Goal: Transaction & Acquisition: Purchase product/service

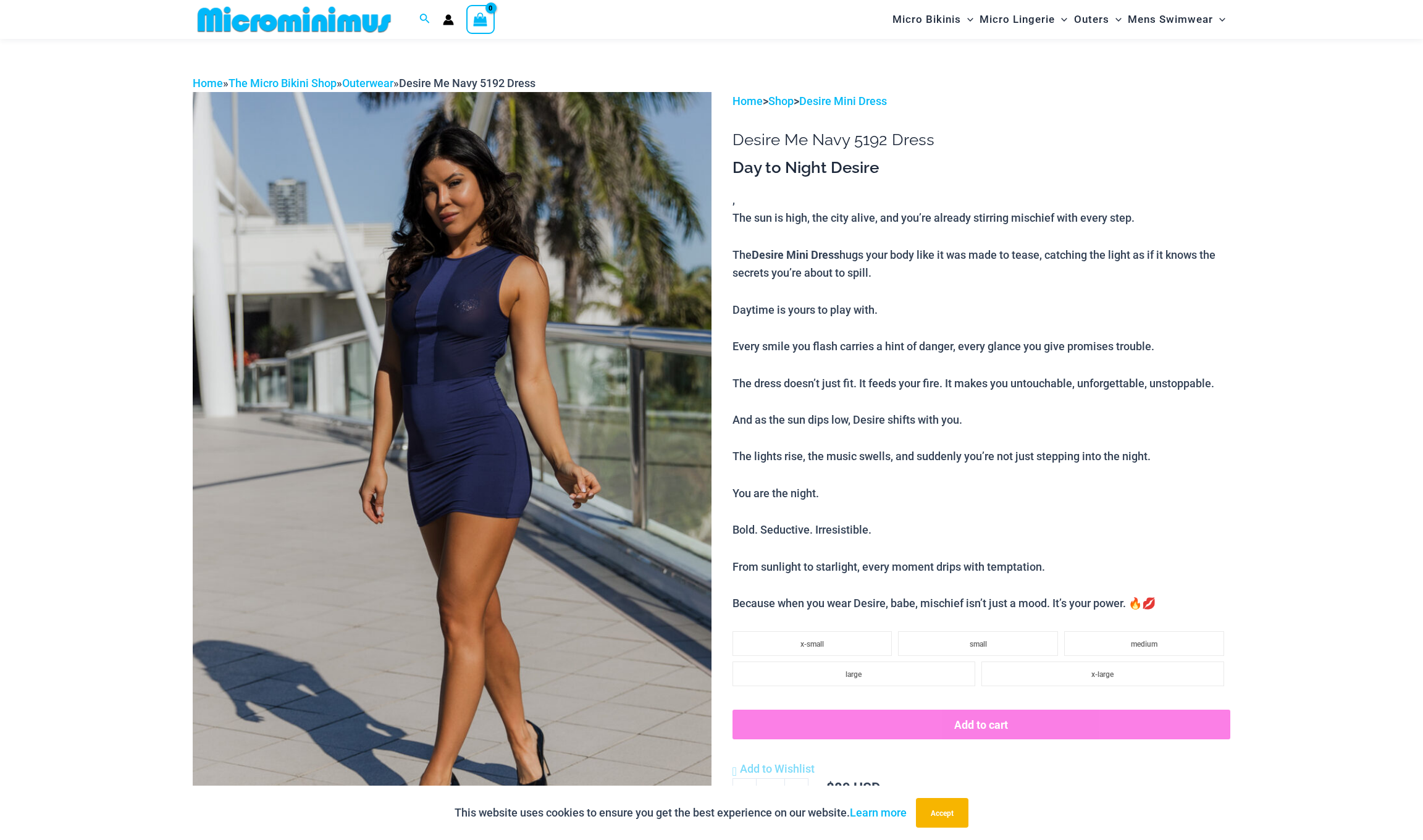
scroll to position [66, 0]
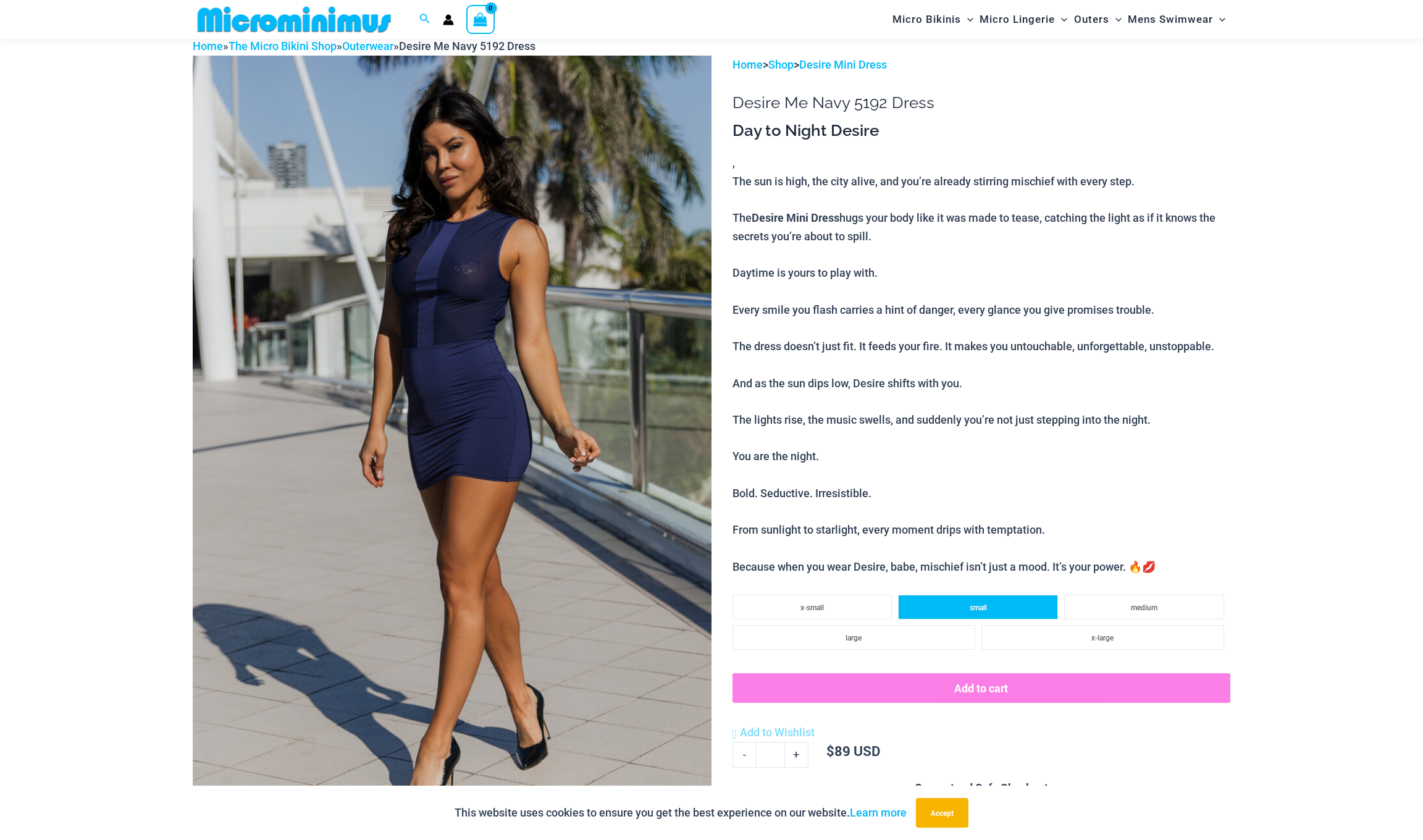
click at [1016, 595] on li "small" at bounding box center [978, 607] width 160 height 25
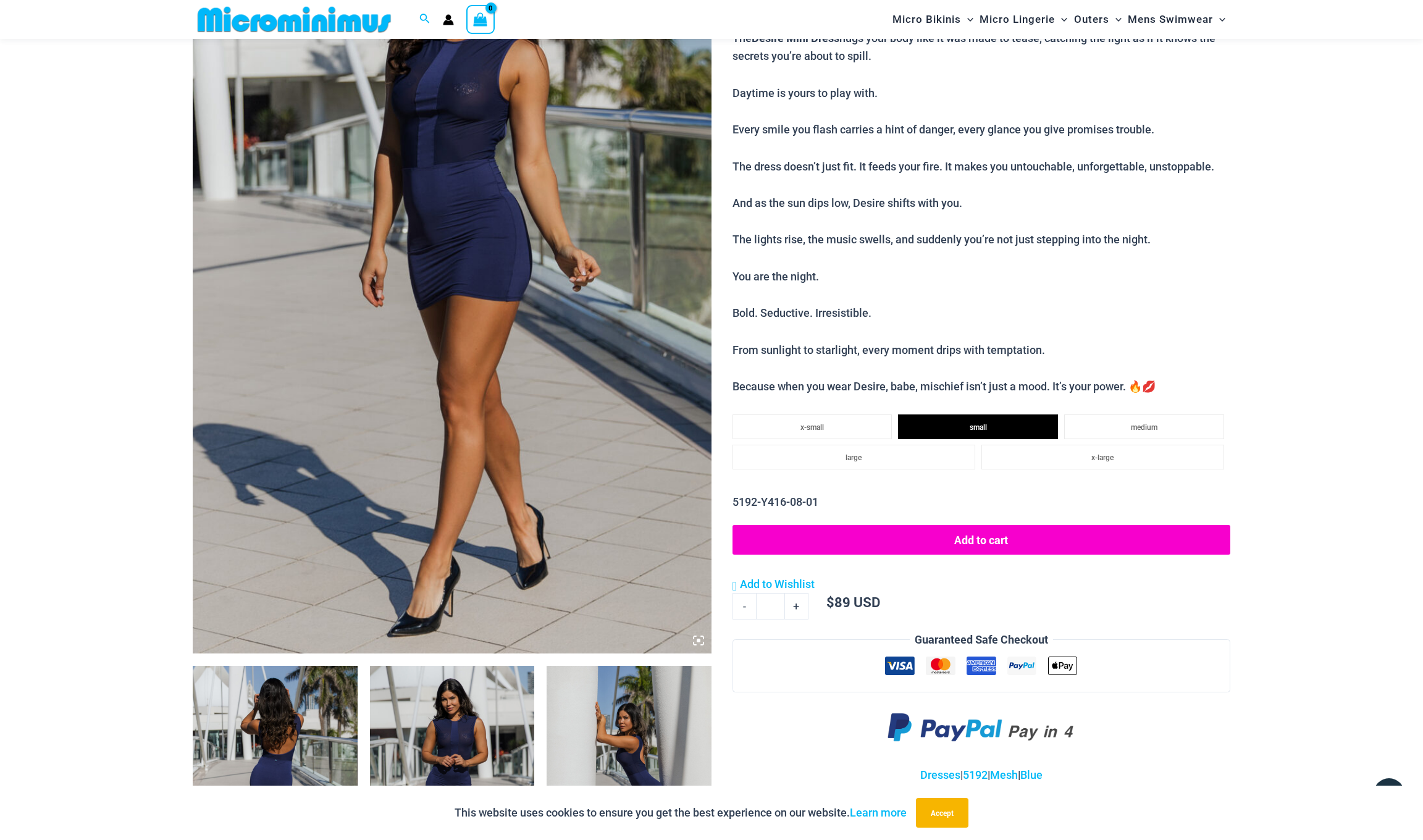
scroll to position [301, 0]
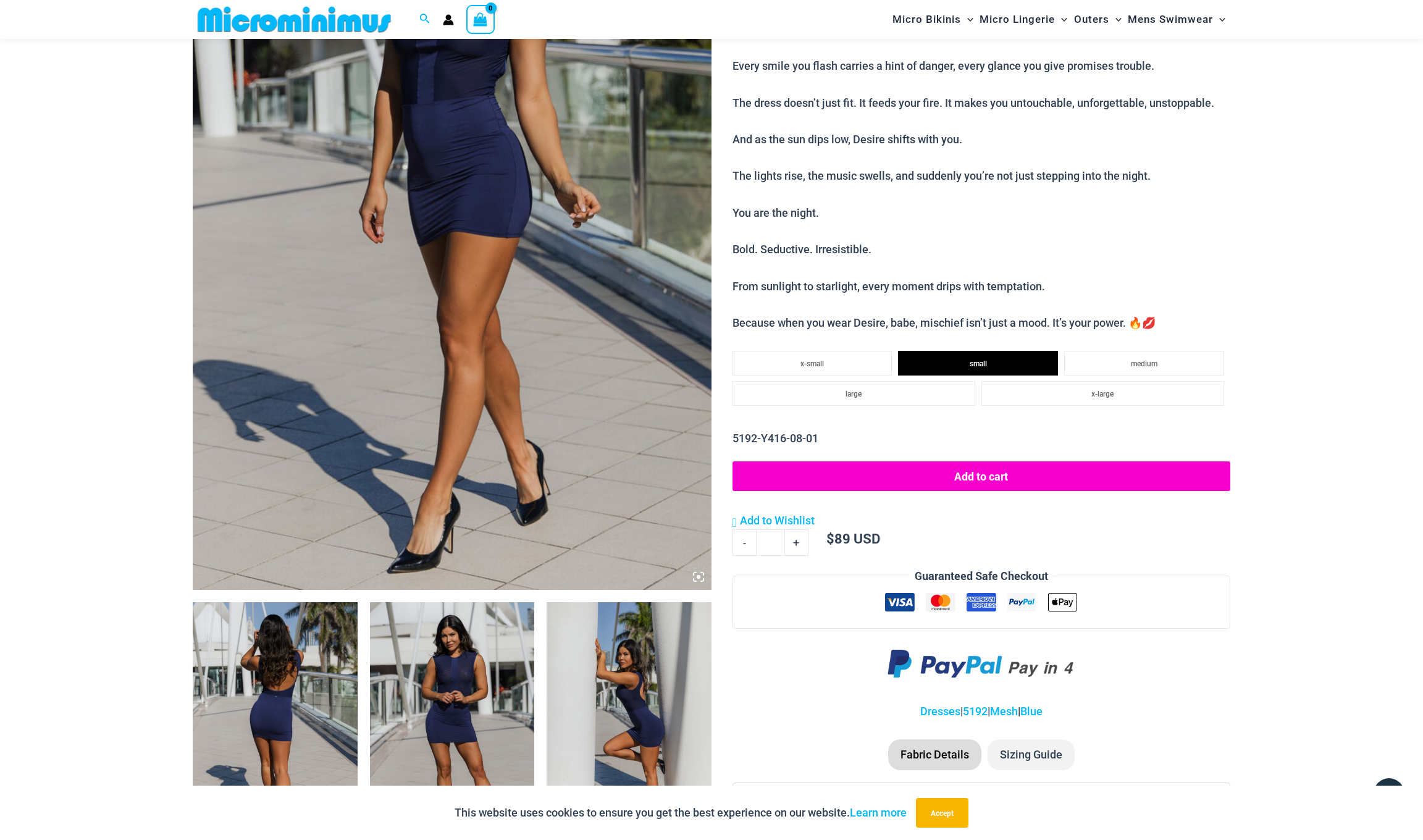
click at [356, 464] on img at bounding box center [452, 201] width 519 height 778
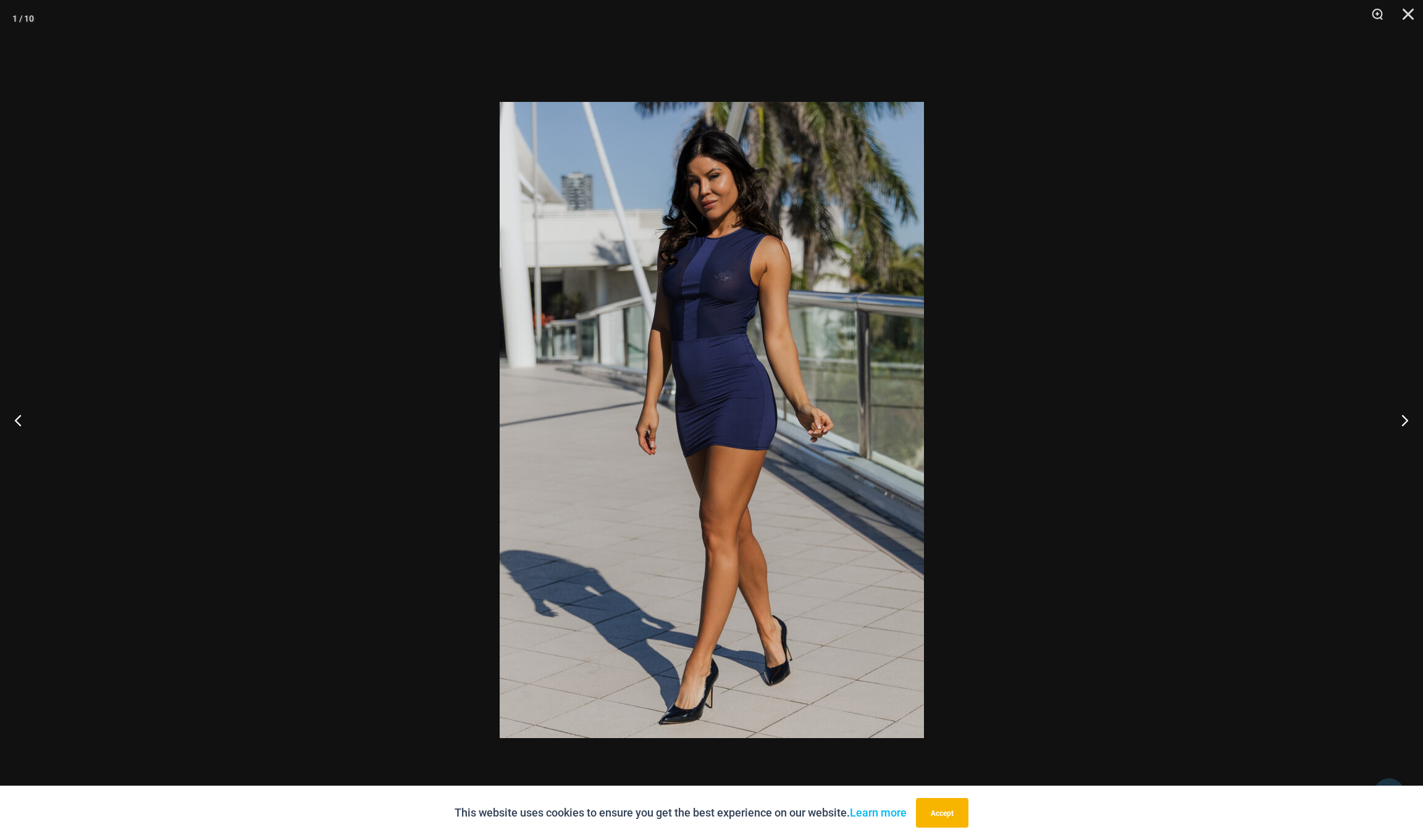
click at [743, 374] on img at bounding box center [712, 420] width 424 height 636
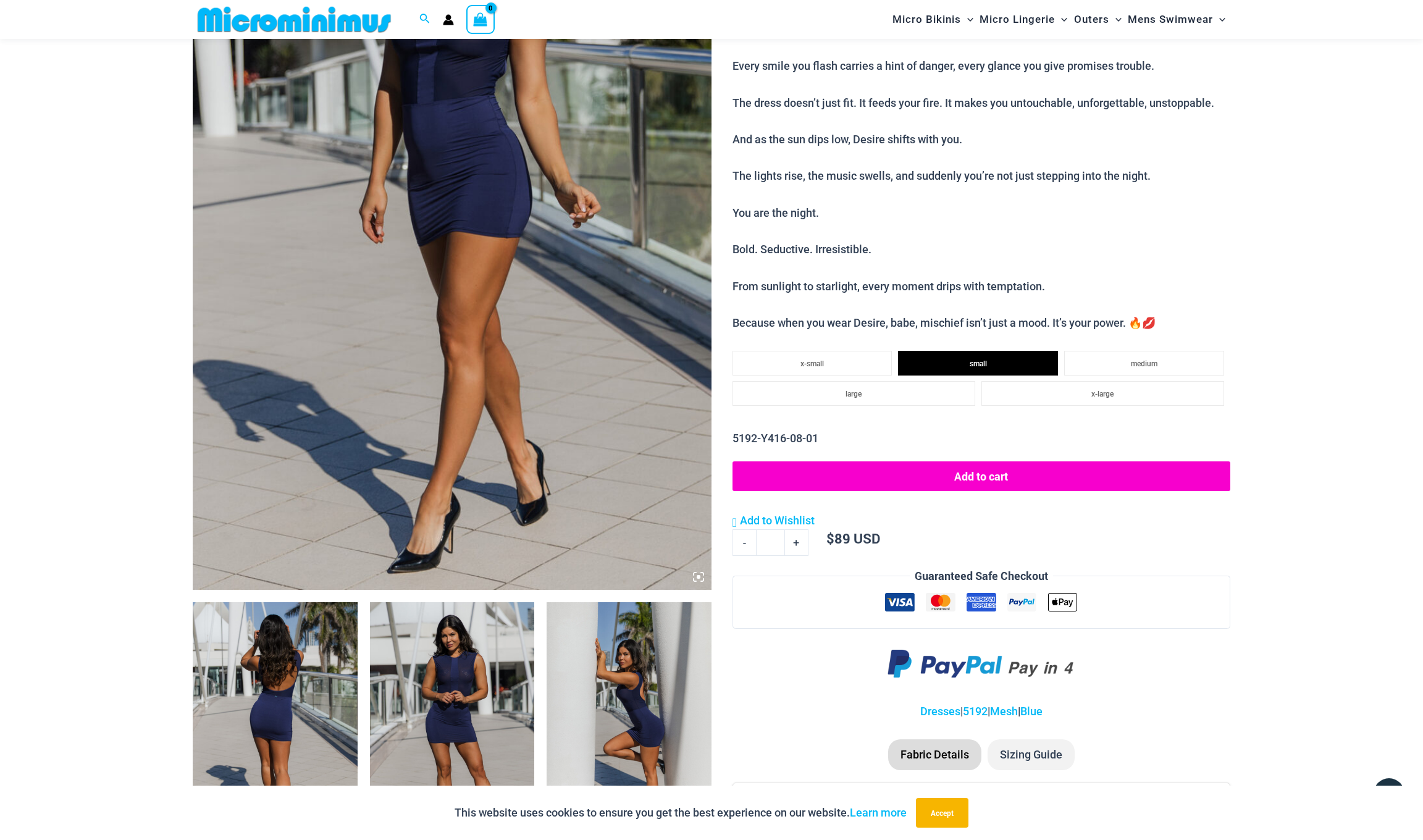
click at [320, 660] on img at bounding box center [275, 725] width 165 height 247
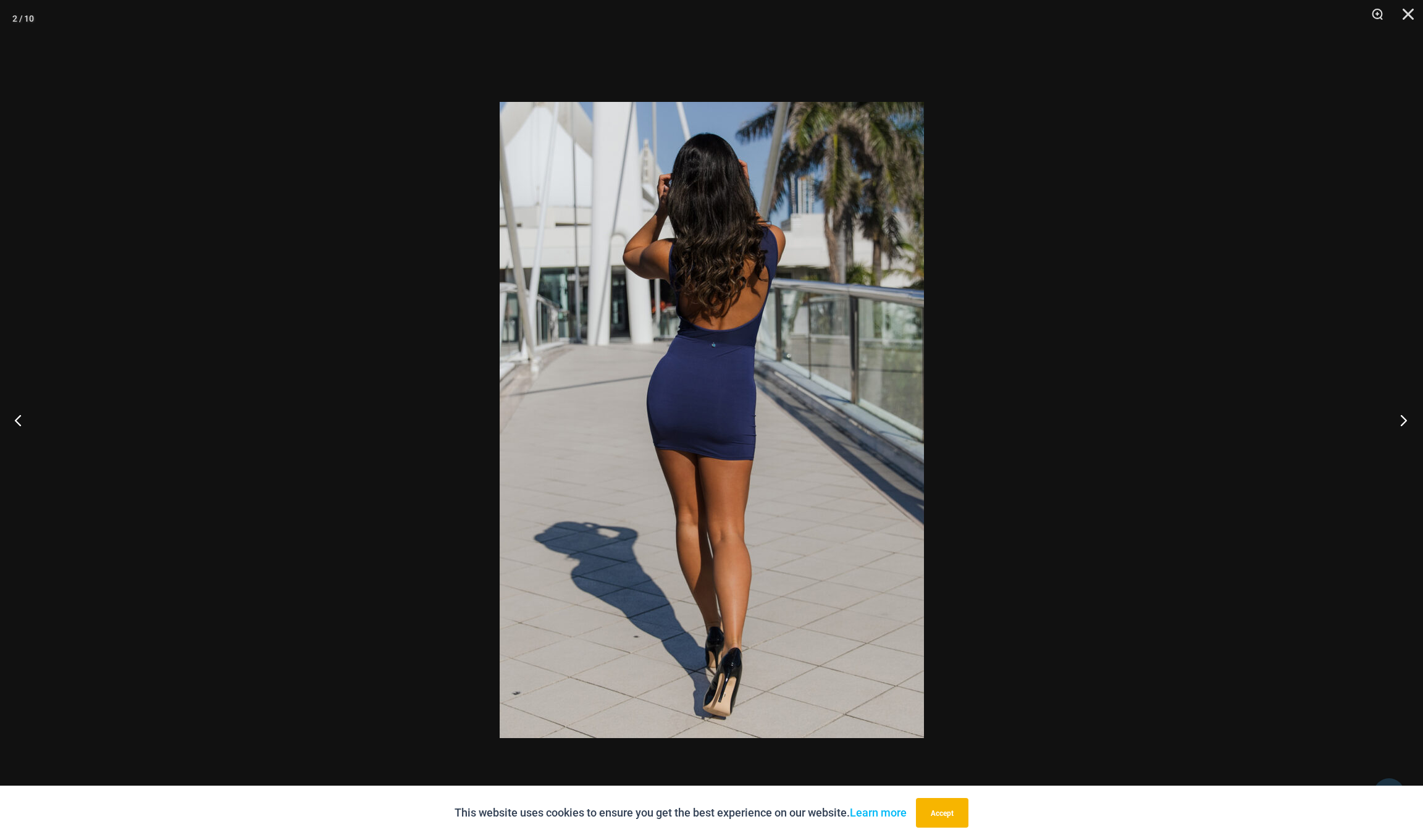
click at [1398, 417] on button "Next" at bounding box center [1399, 420] width 46 height 62
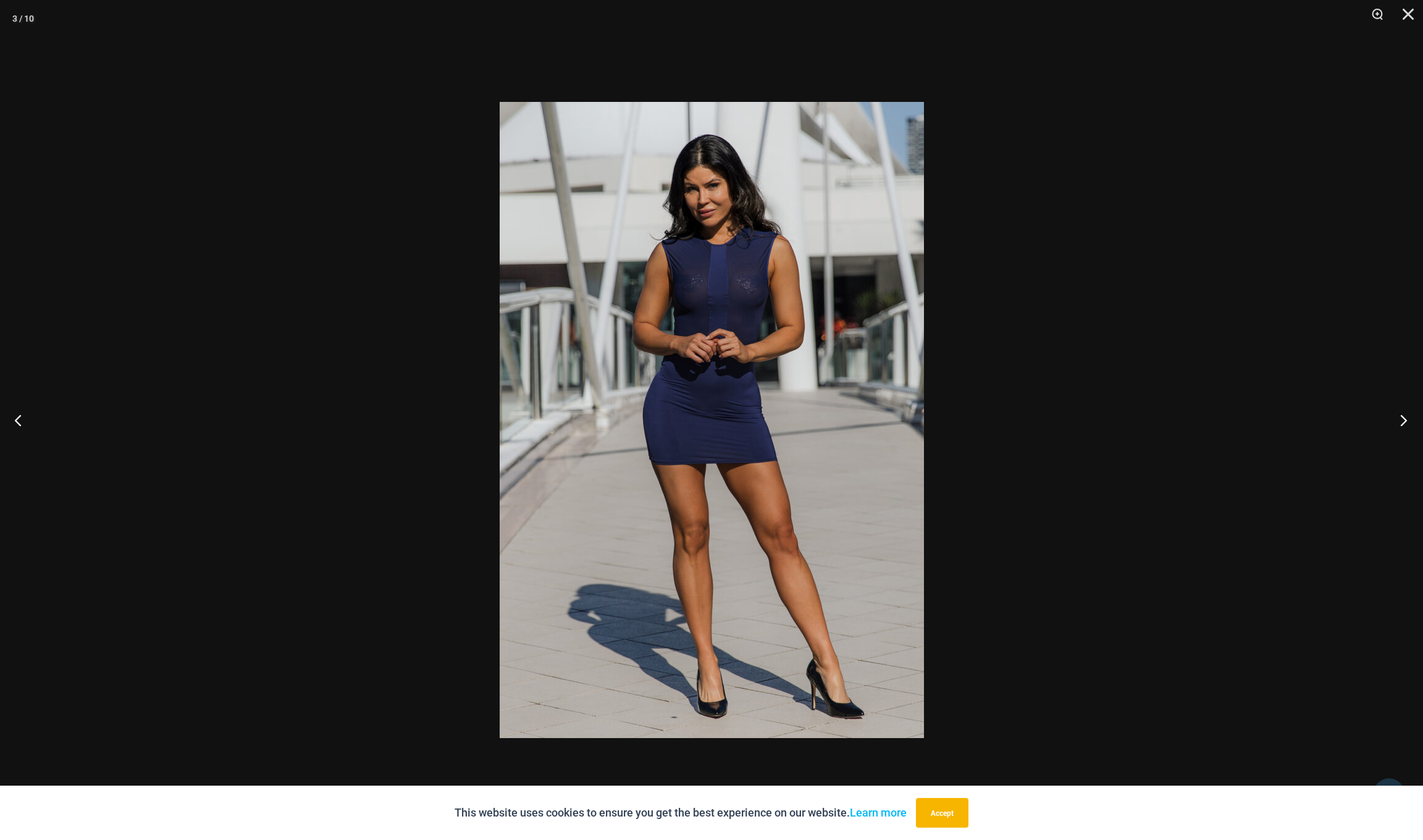
click at [1397, 417] on button "Next" at bounding box center [1399, 420] width 46 height 62
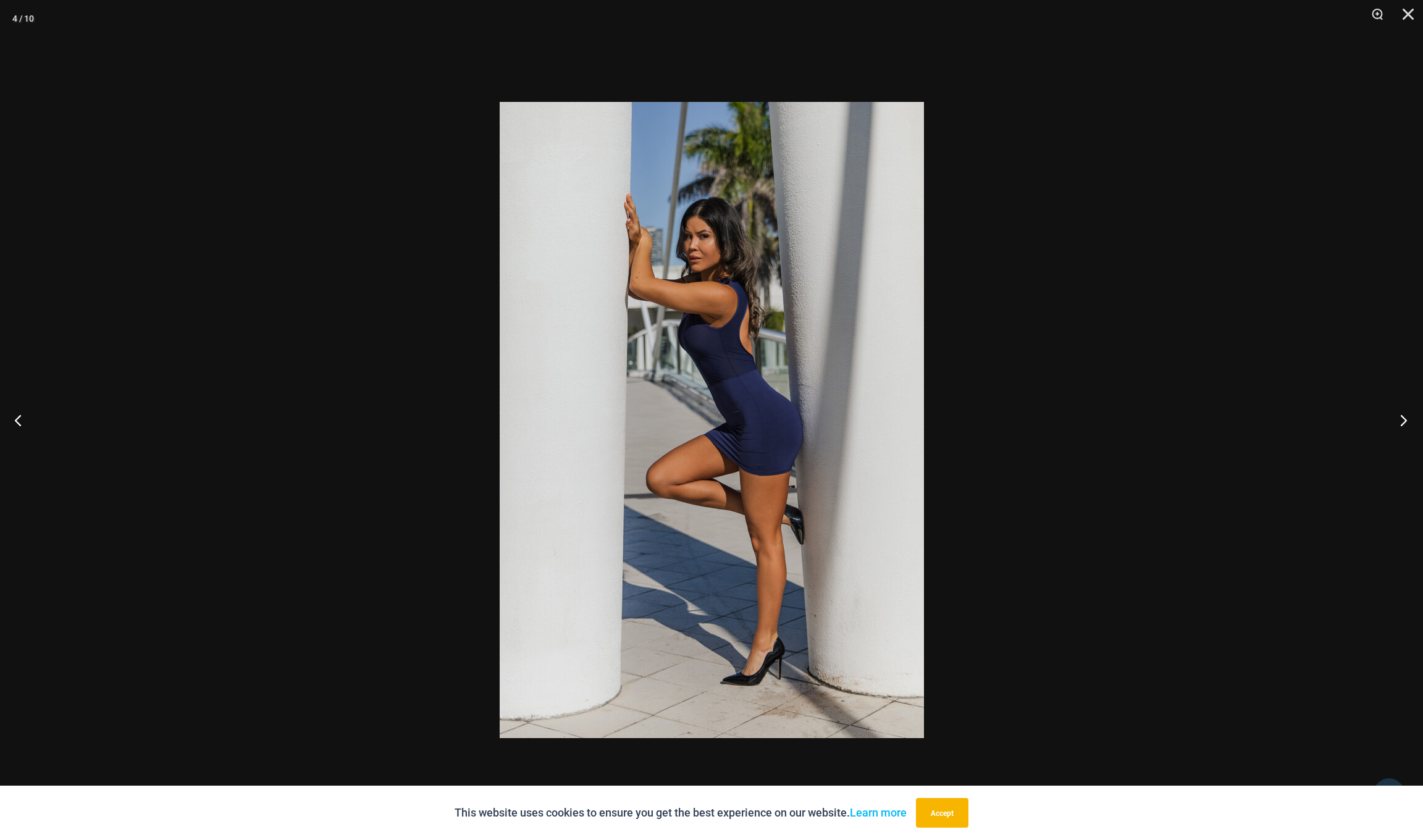
click at [1397, 417] on button "Next" at bounding box center [1399, 420] width 46 height 62
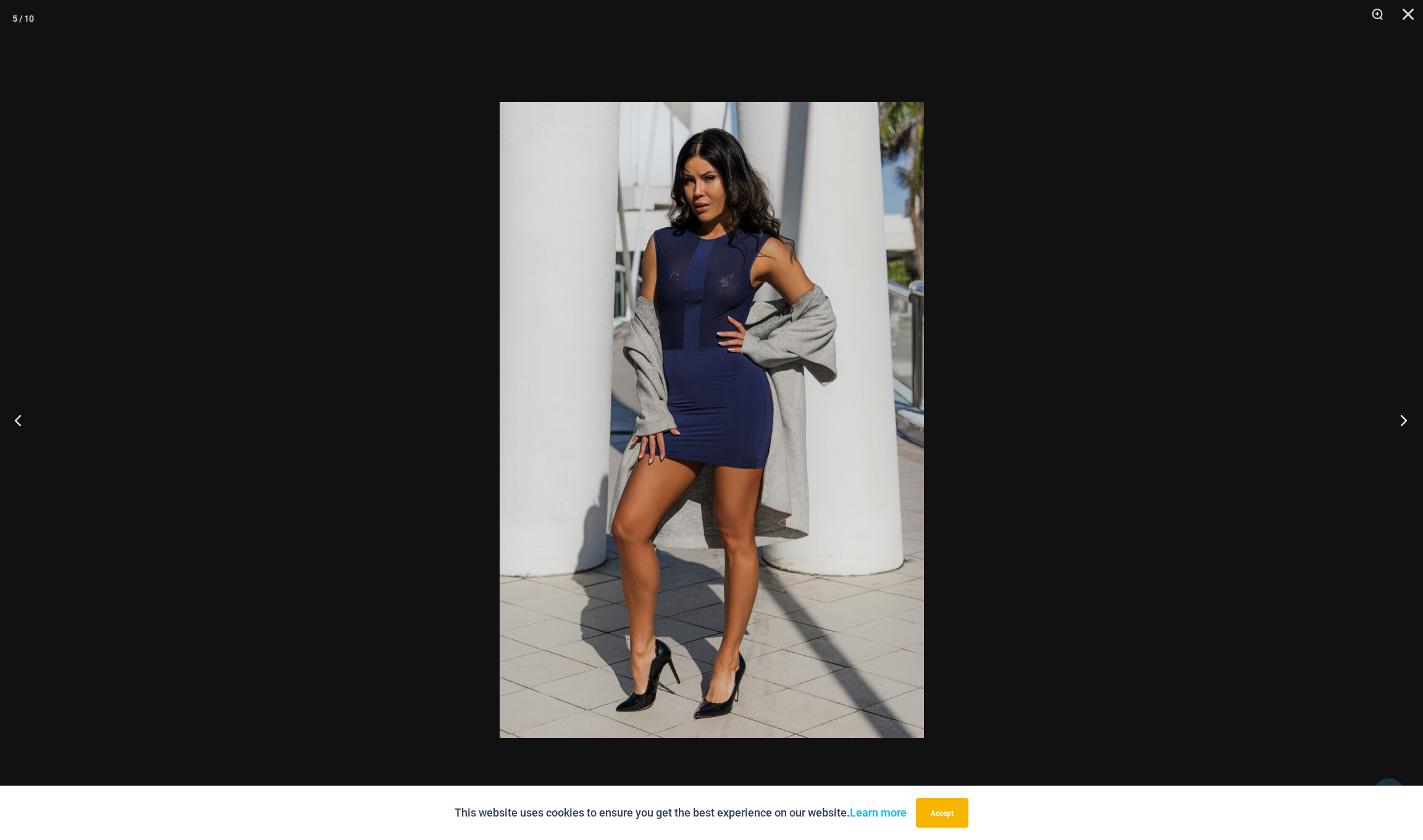
click at [1397, 417] on button "Next" at bounding box center [1399, 420] width 46 height 62
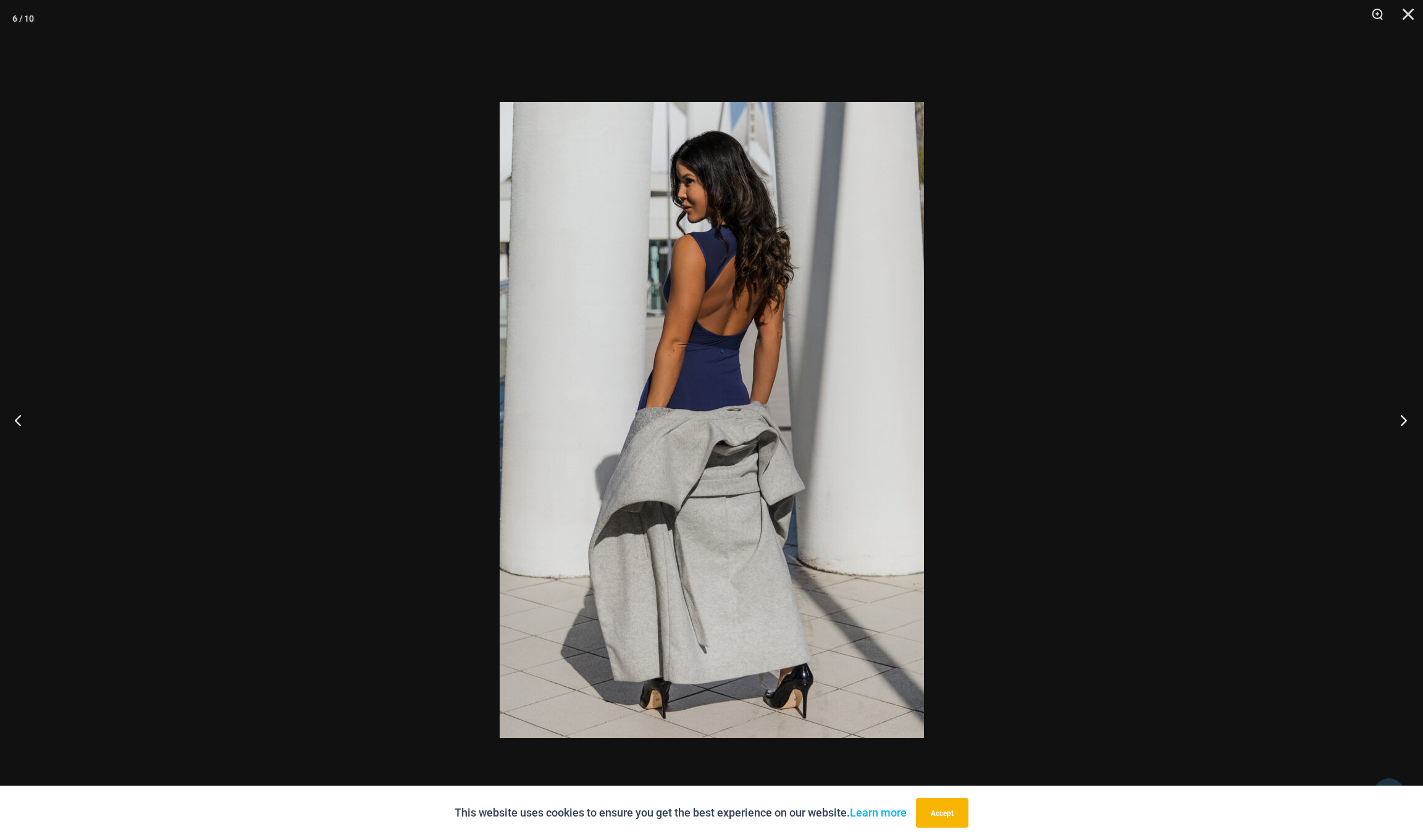
click at [1397, 417] on button "Next" at bounding box center [1399, 420] width 46 height 62
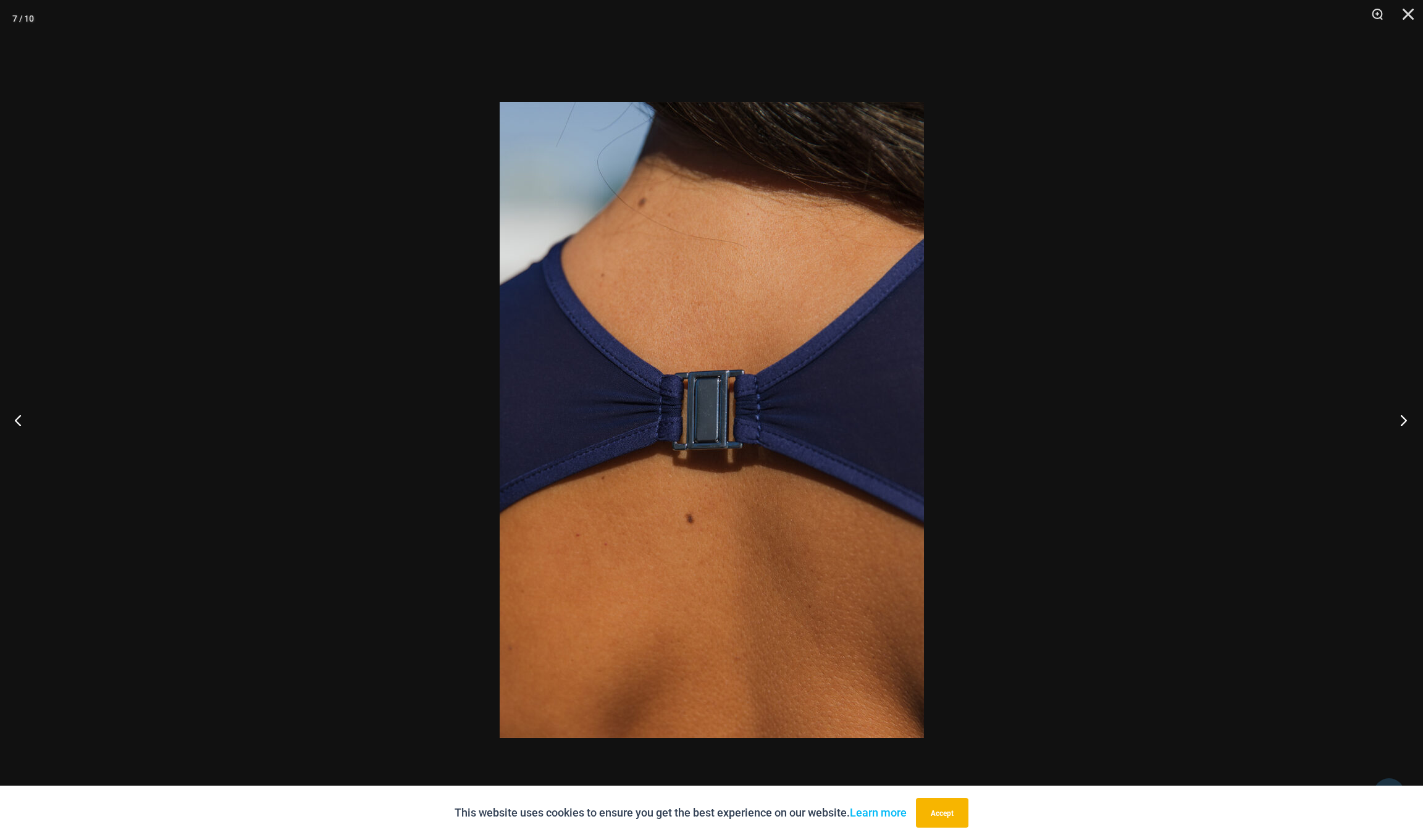
click at [1397, 417] on button "Next" at bounding box center [1399, 420] width 46 height 62
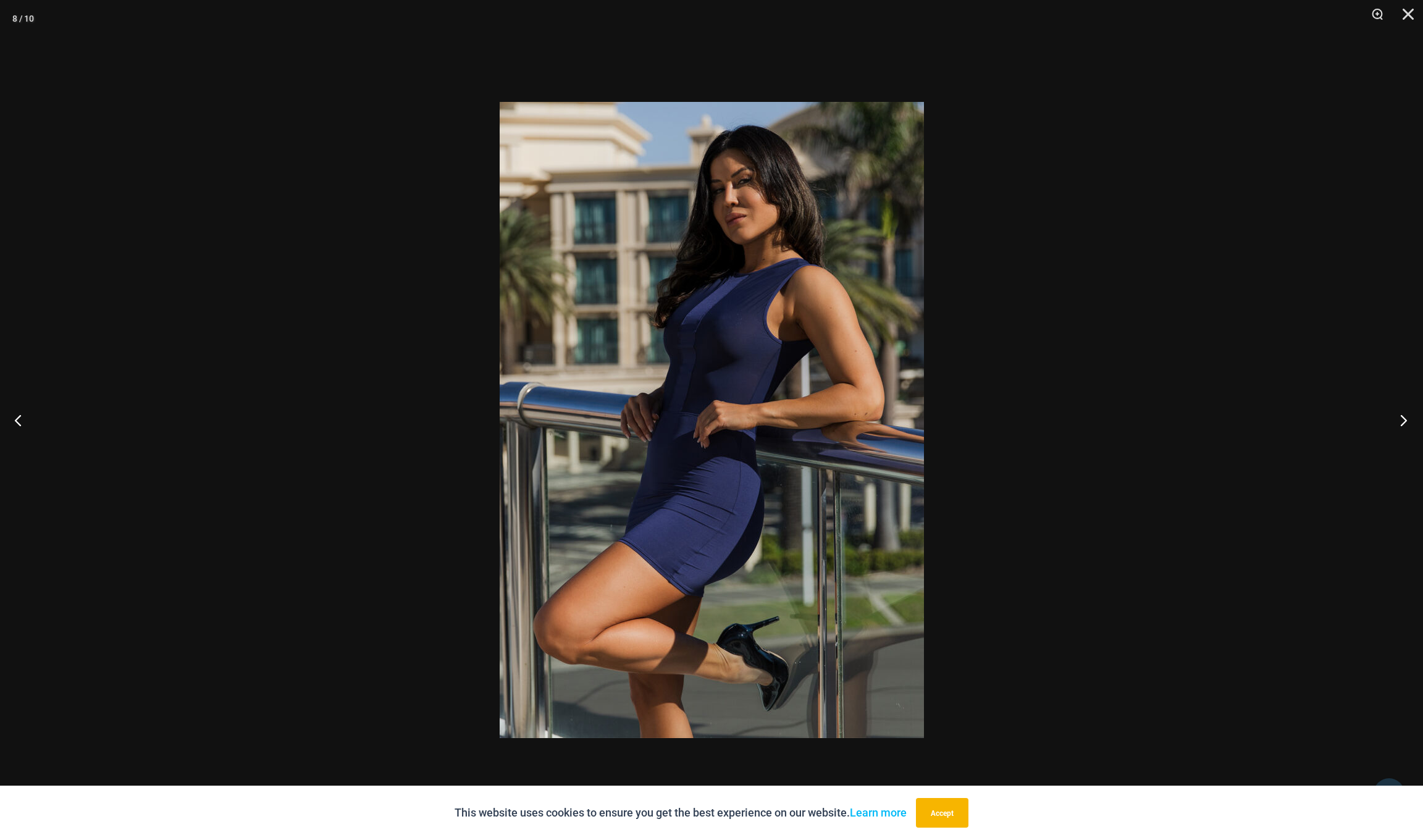
click at [1397, 417] on button "Next" at bounding box center [1399, 420] width 46 height 62
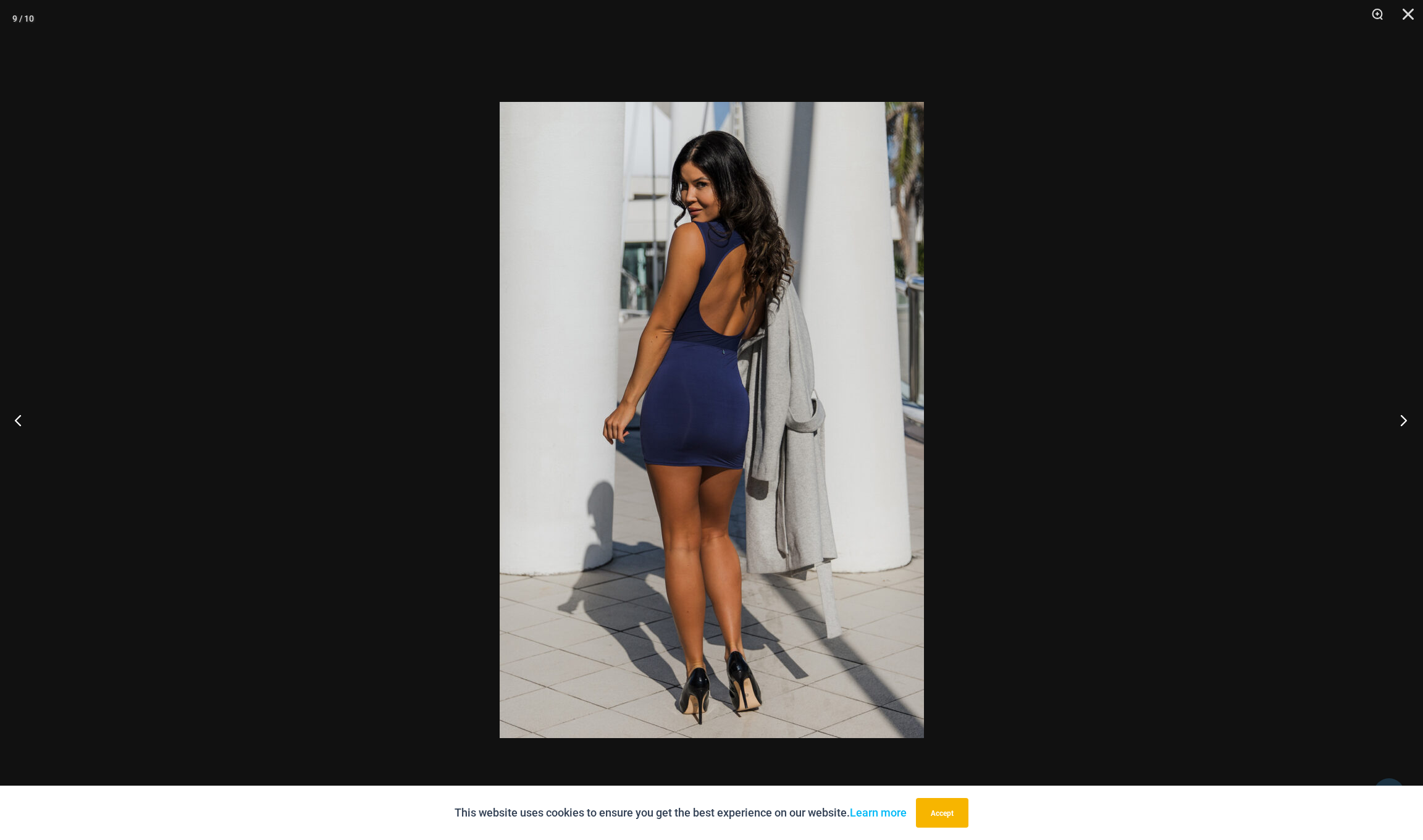
click at [1397, 417] on button "Next" at bounding box center [1399, 420] width 46 height 62
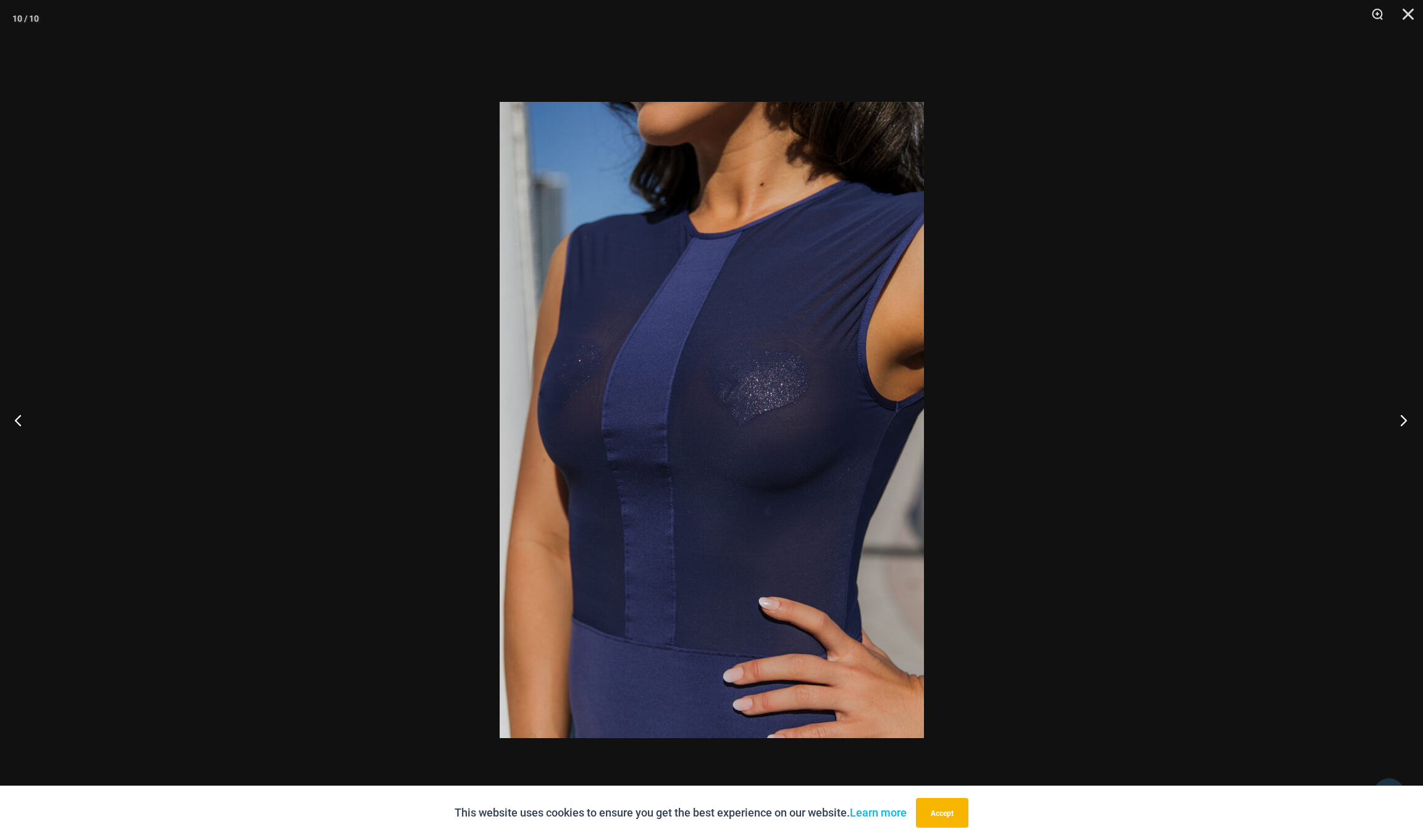
click at [1397, 417] on button "Next" at bounding box center [1399, 420] width 46 height 62
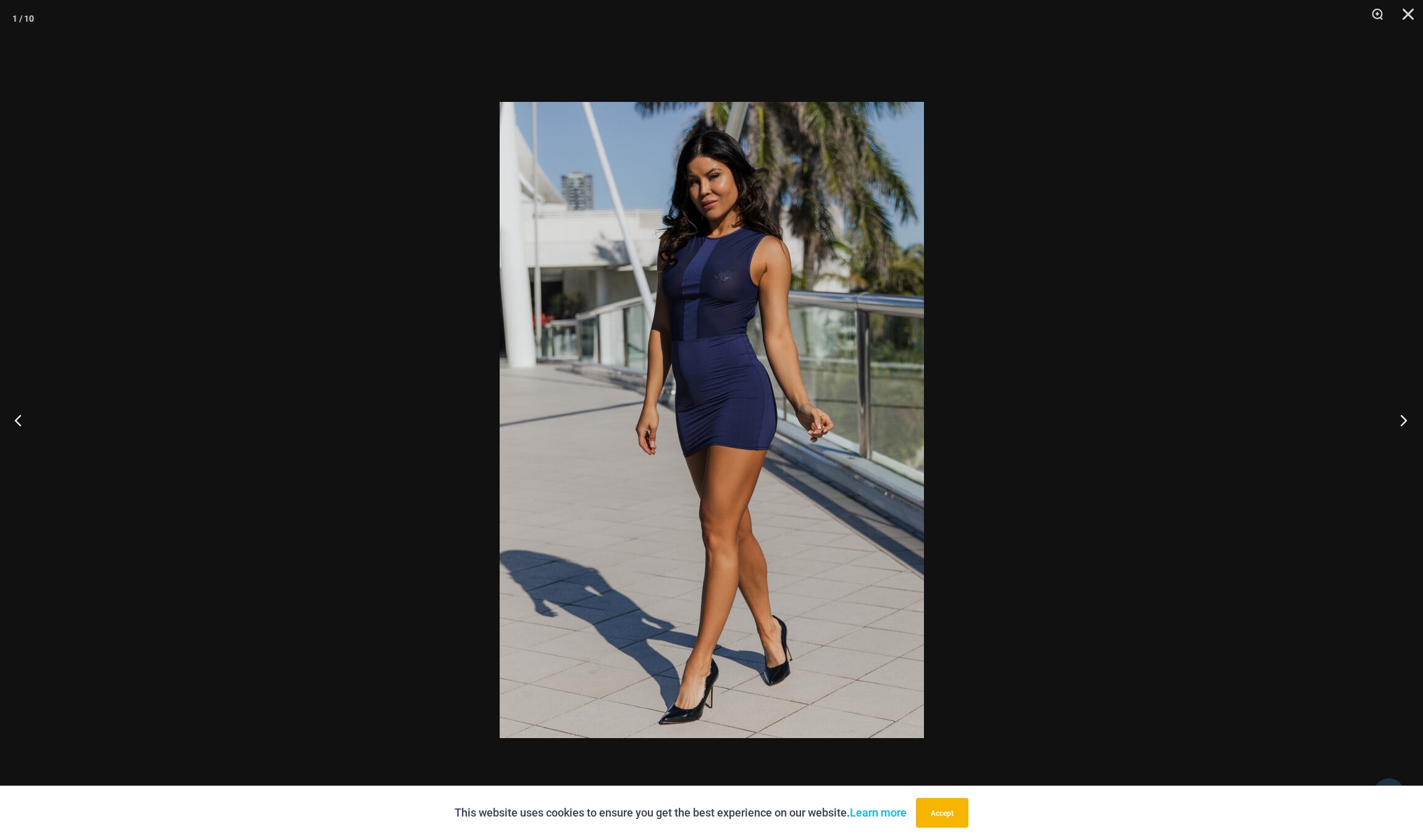
click at [1397, 417] on button "Next" at bounding box center [1399, 420] width 46 height 62
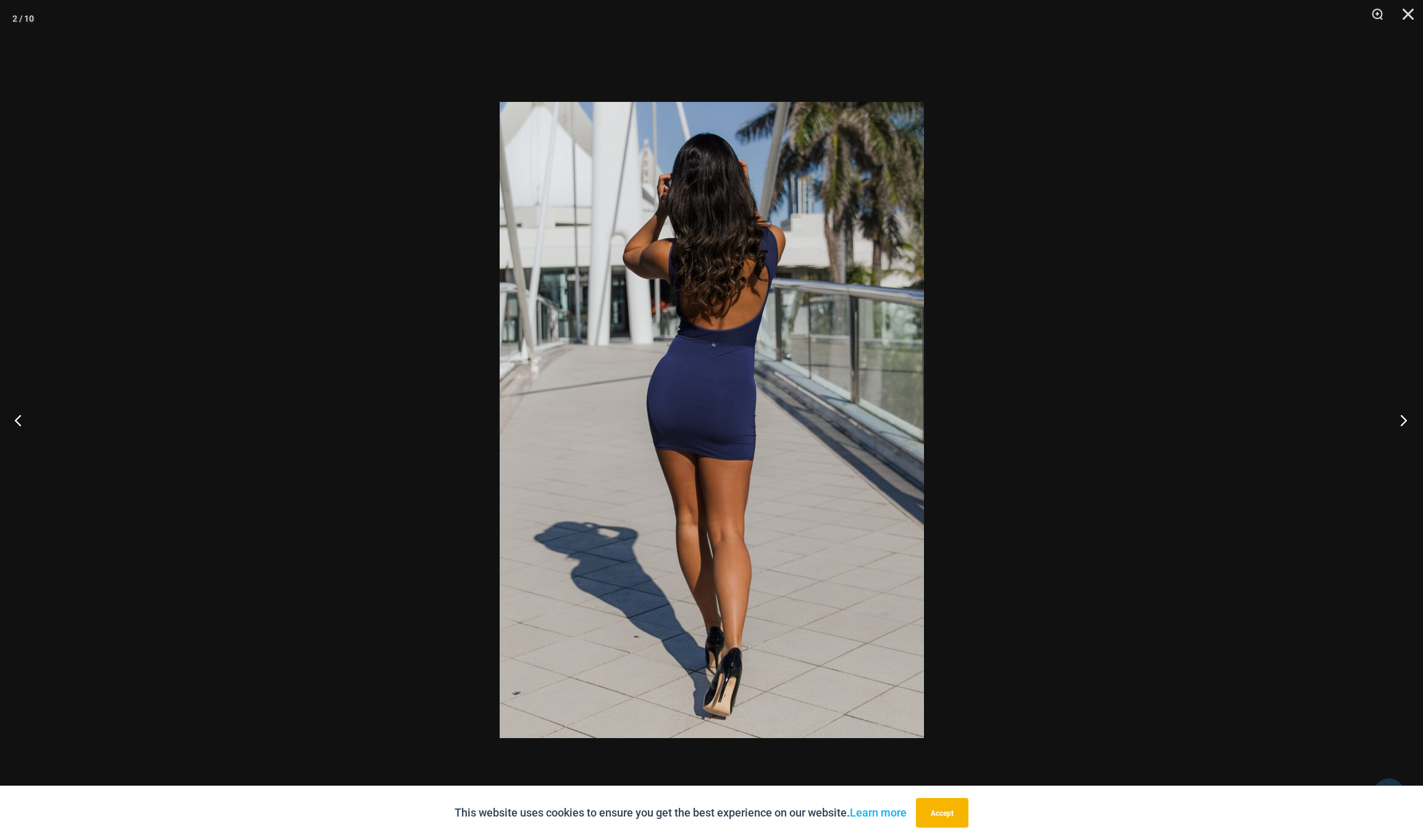
click at [1397, 417] on button "Next" at bounding box center [1399, 420] width 46 height 62
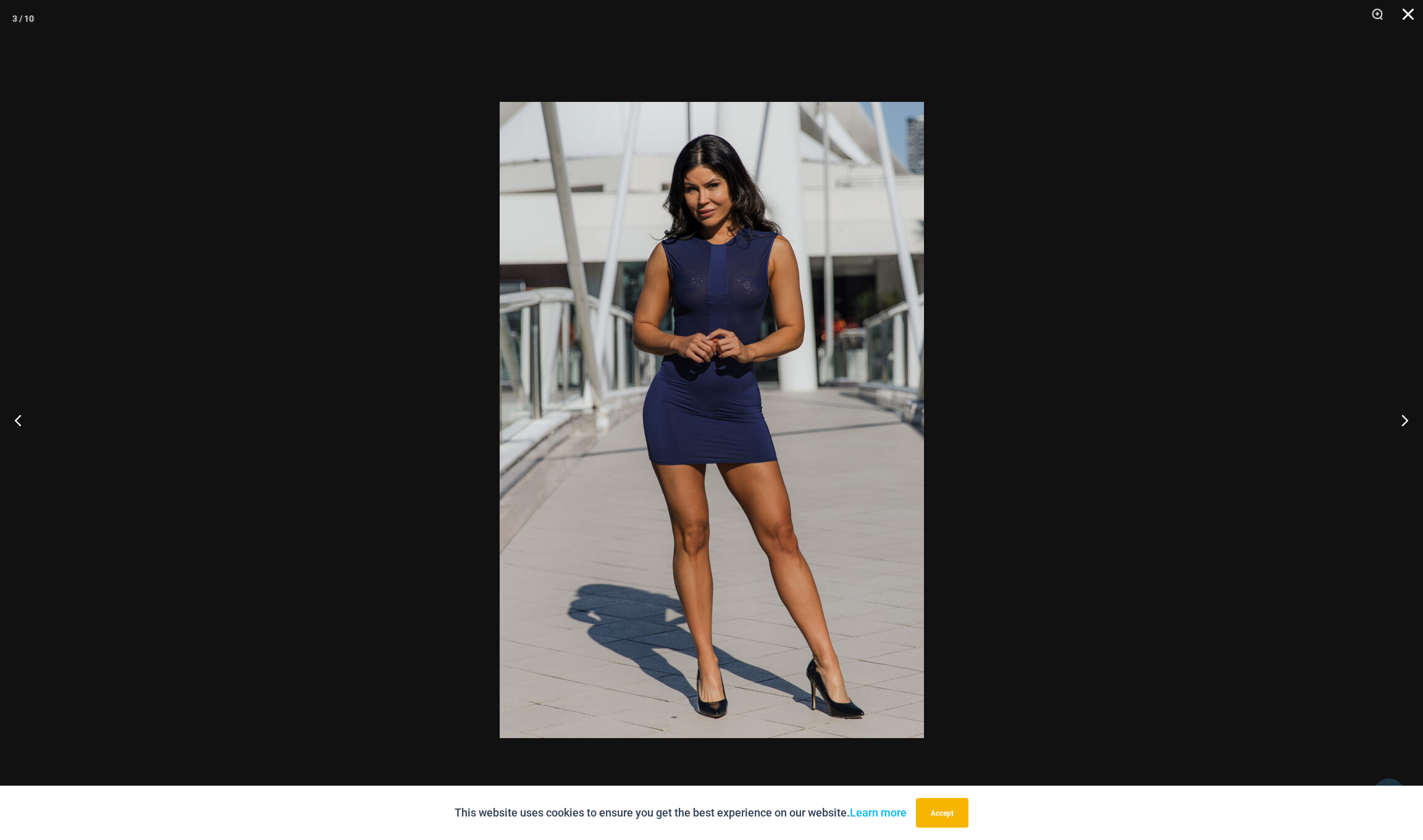
click at [1408, 12] on button "Close" at bounding box center [1404, 19] width 31 height 37
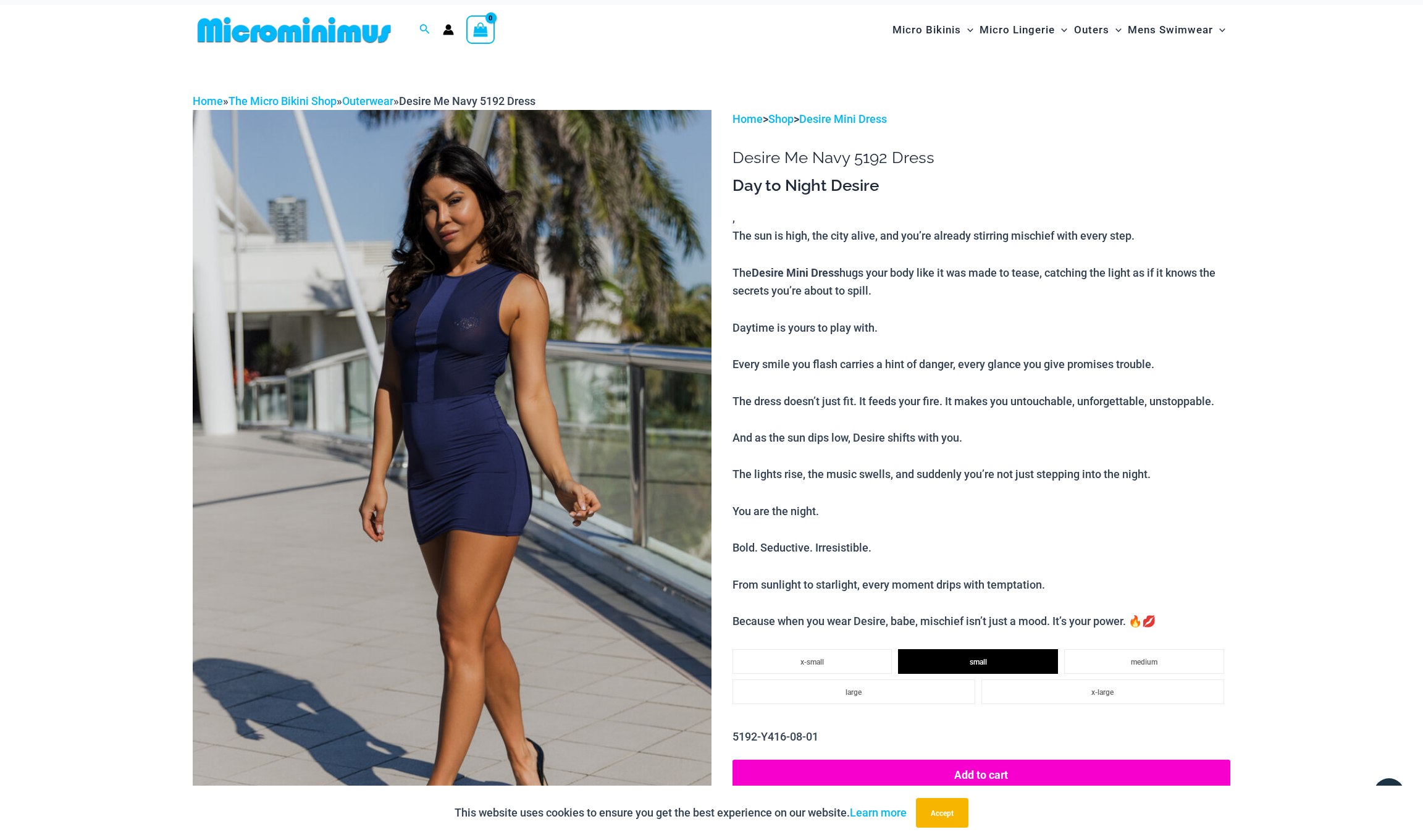
scroll to position [248, 0]
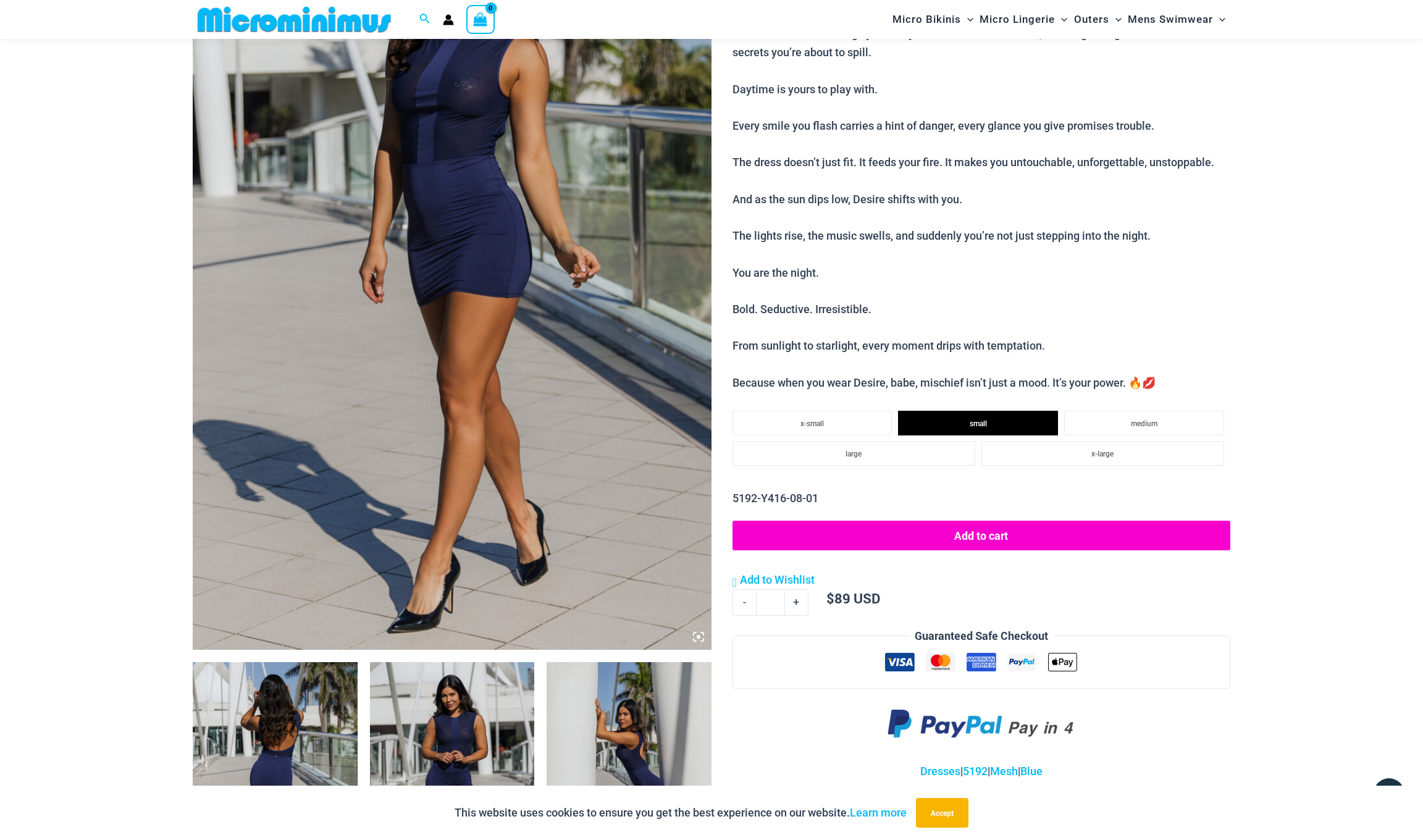
click at [953, 524] on button "Add to cart" at bounding box center [981, 535] width 498 height 30
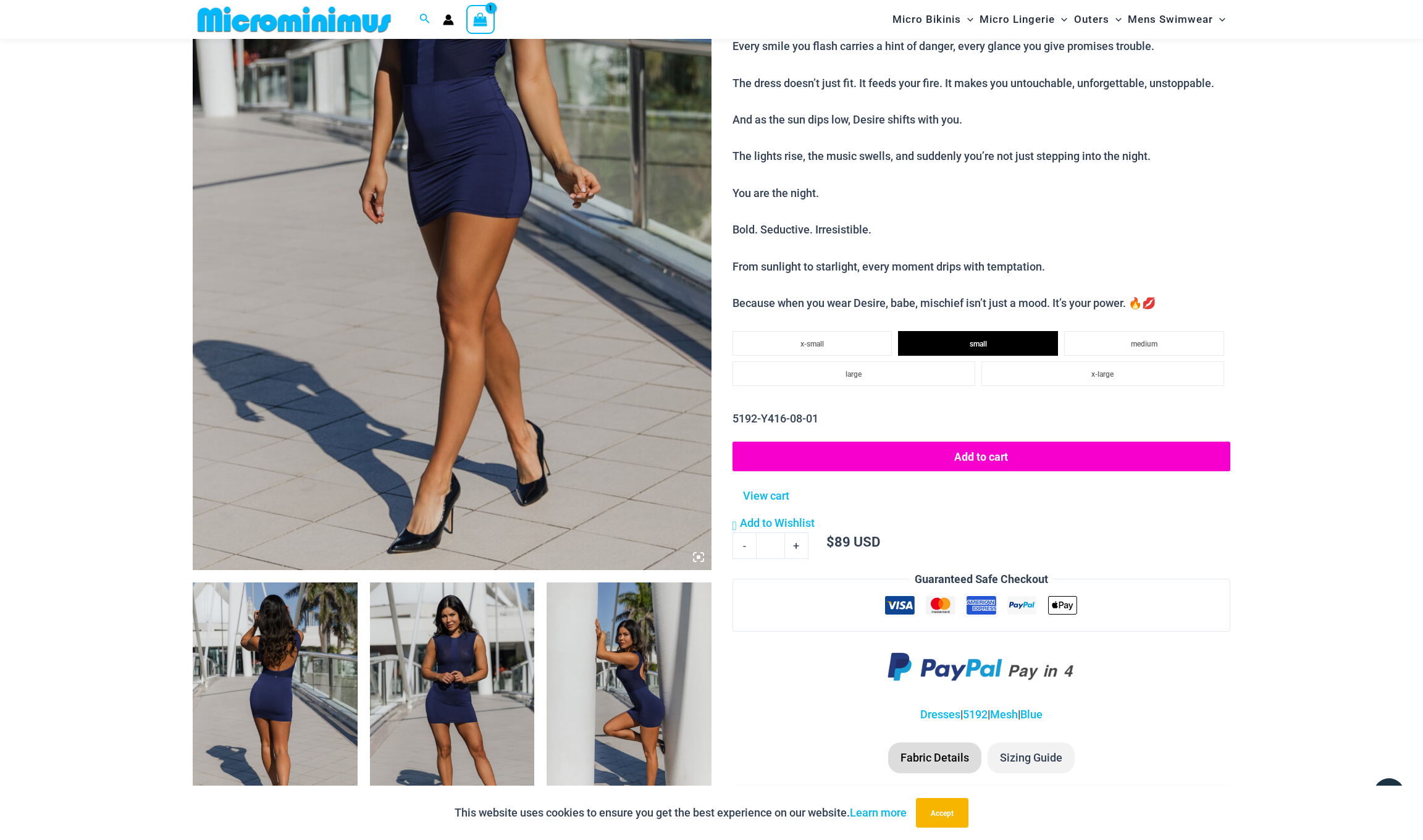
scroll to position [59, 0]
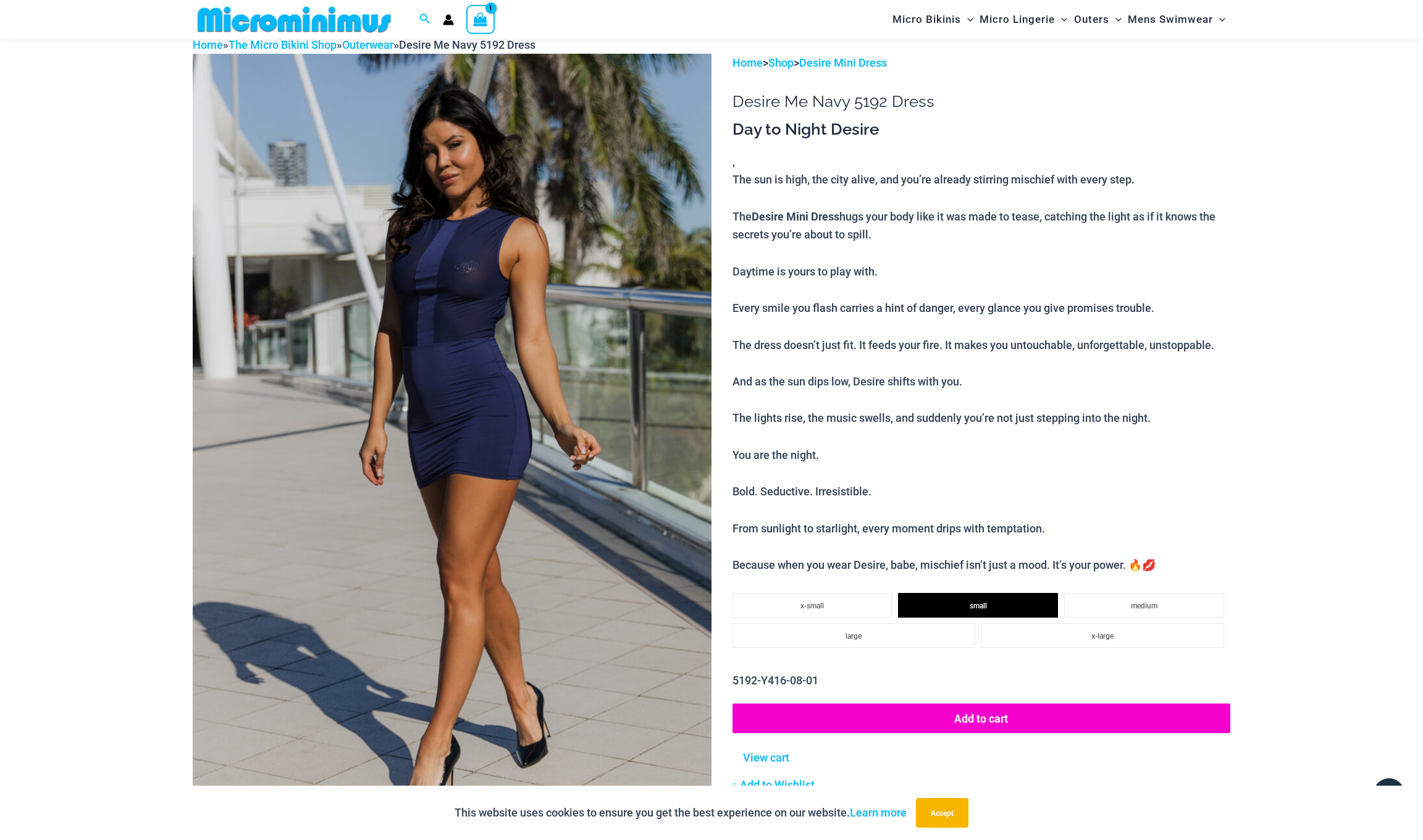
click at [972, 710] on button "Add to cart" at bounding box center [981, 718] width 498 height 30
click at [588, 1] on div "Search for: Search Search Desire Me Navy 5192 Dress - small Minus Quantity - De…" at bounding box center [438, 19] width 492 height 39
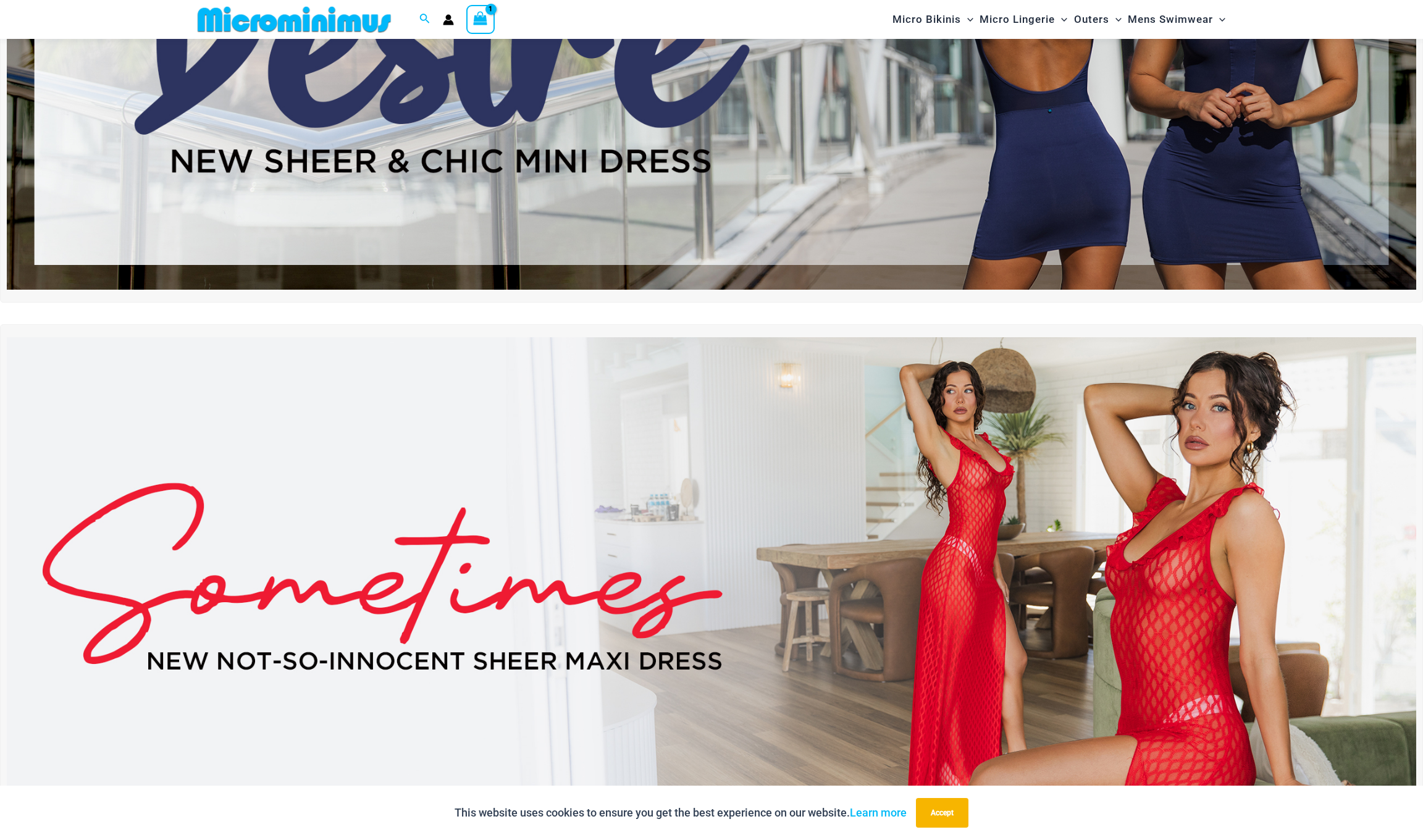
scroll to position [273, 0]
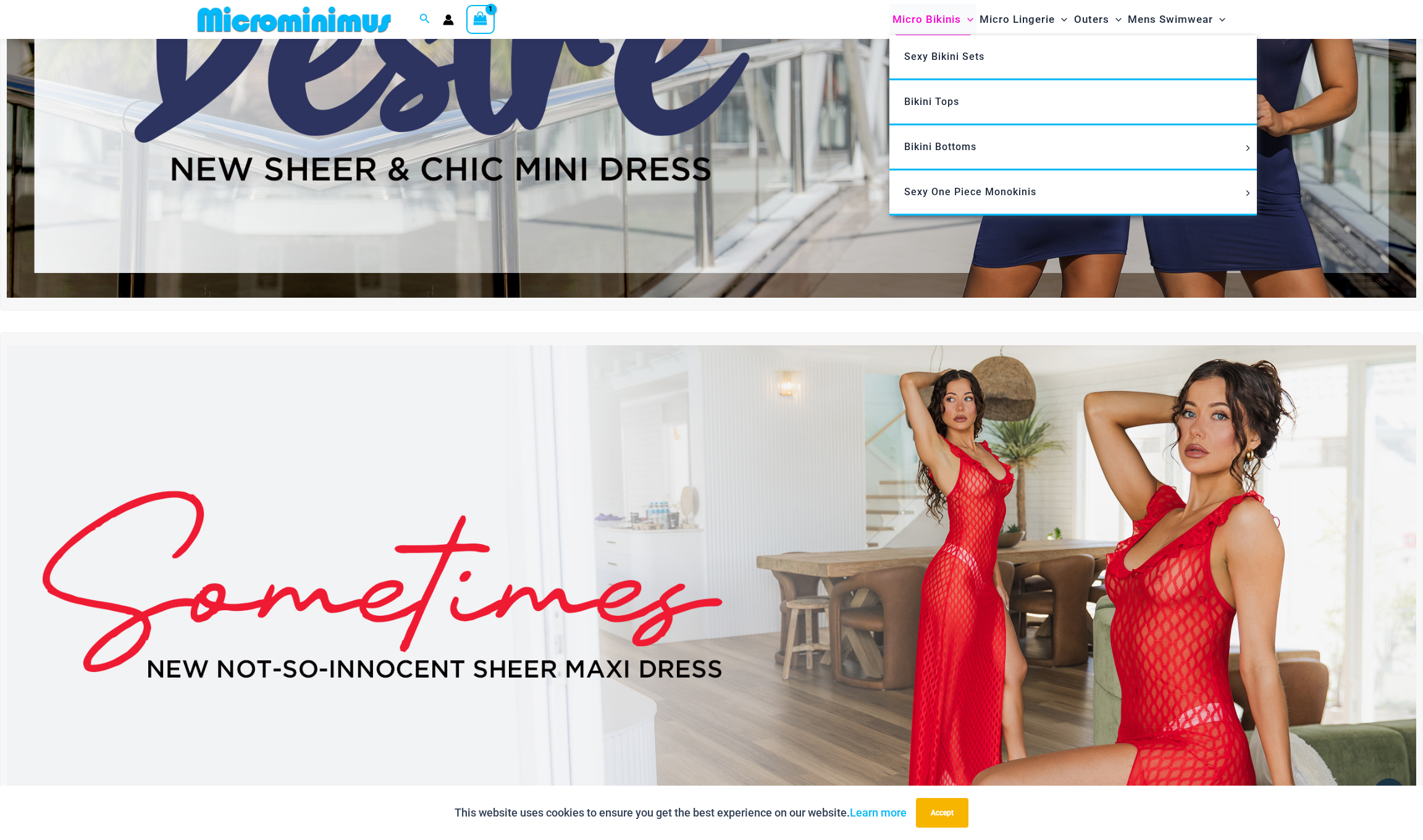
click at [952, 19] on span "Micro Bikinis" at bounding box center [926, 19] width 69 height 32
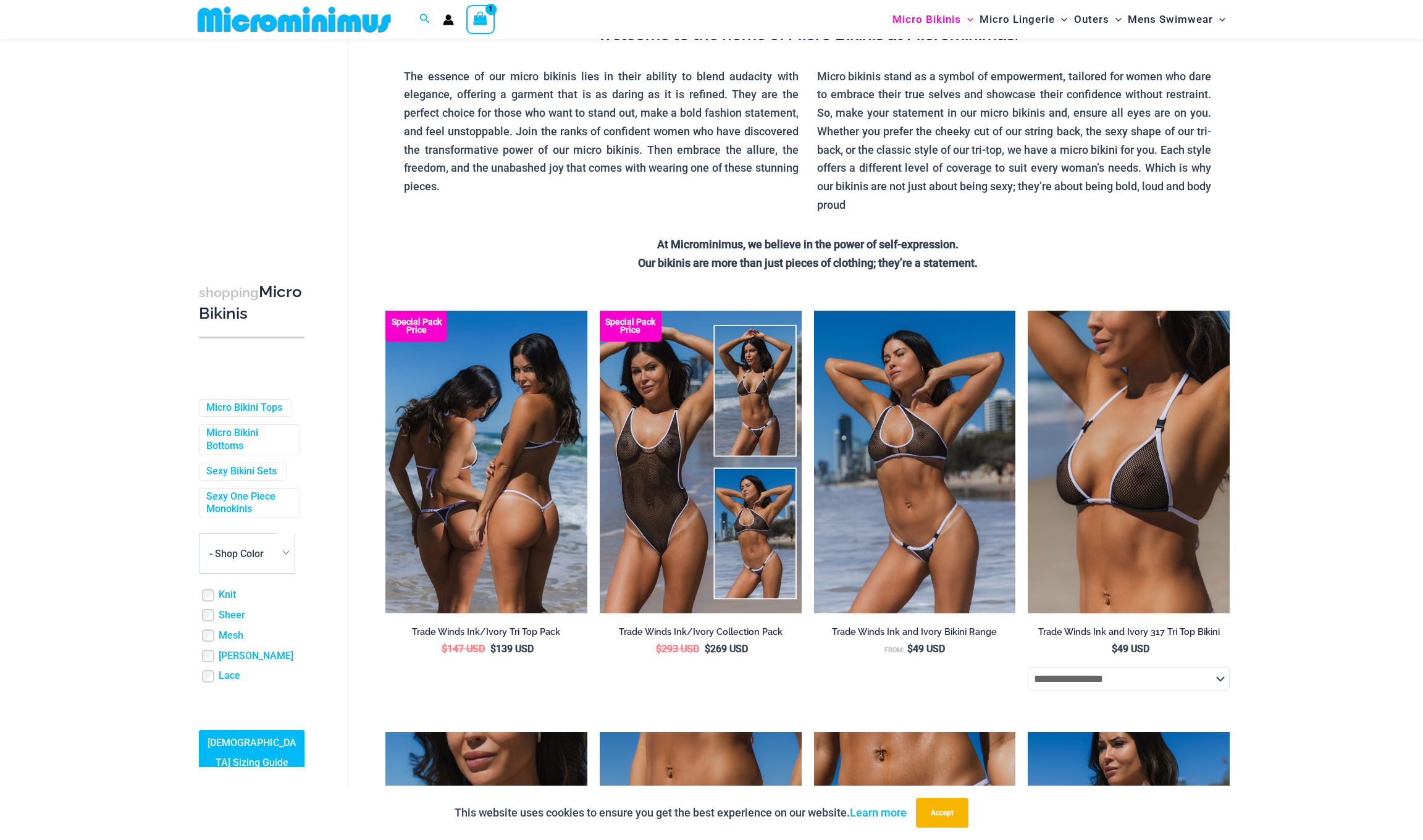
scroll to position [167, 0]
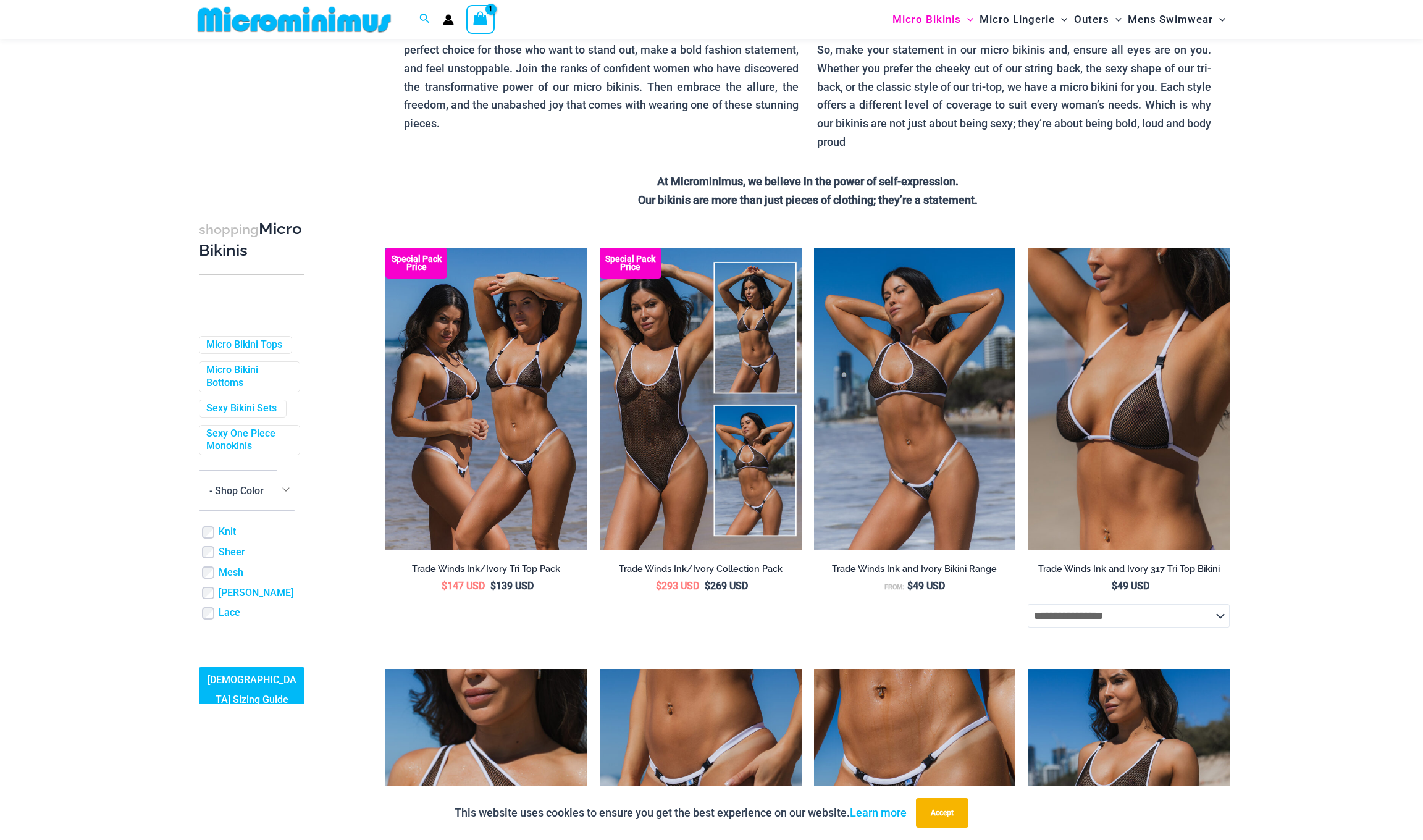
click at [280, 495] on span at bounding box center [286, 489] width 17 height 38
select select "****"
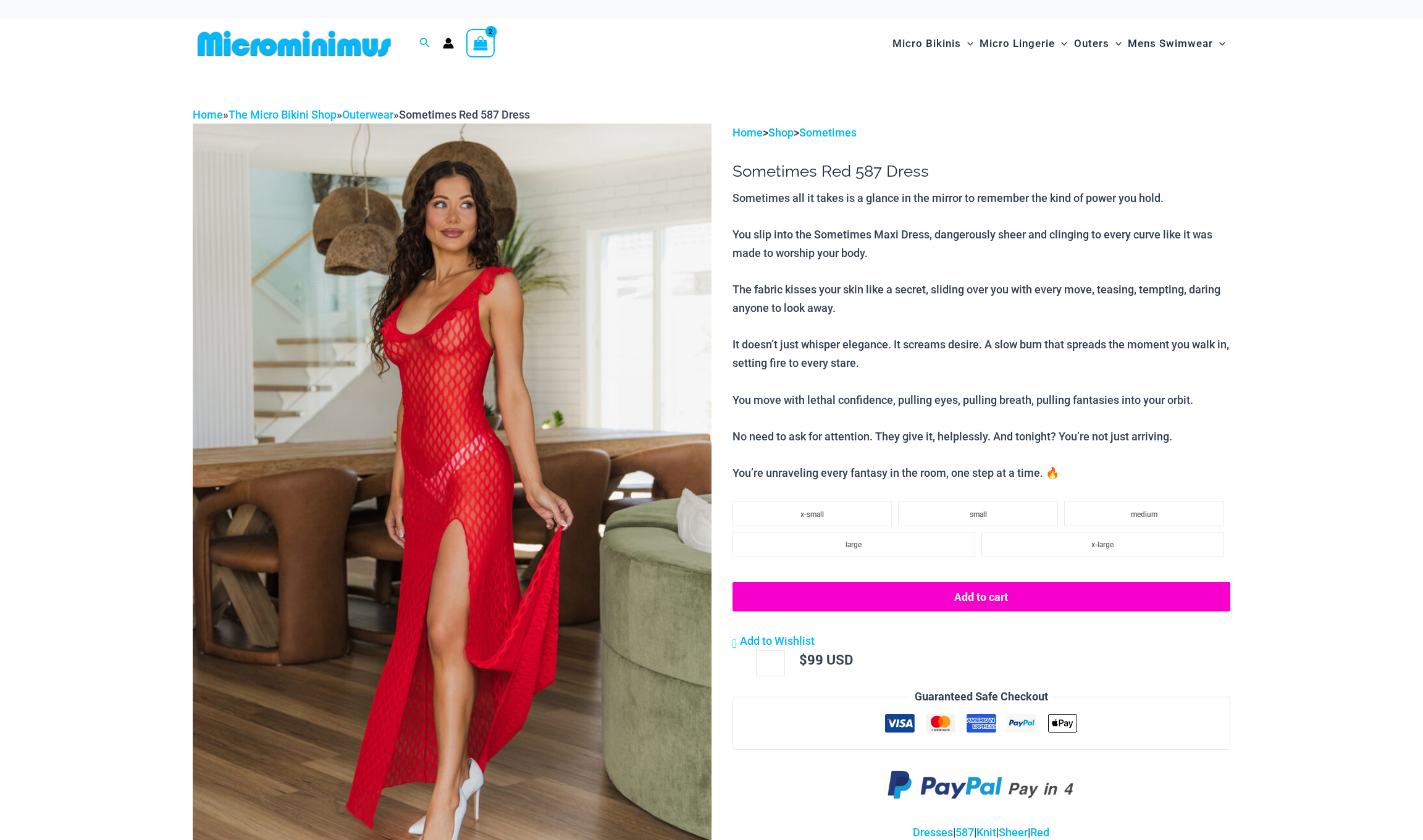
select select
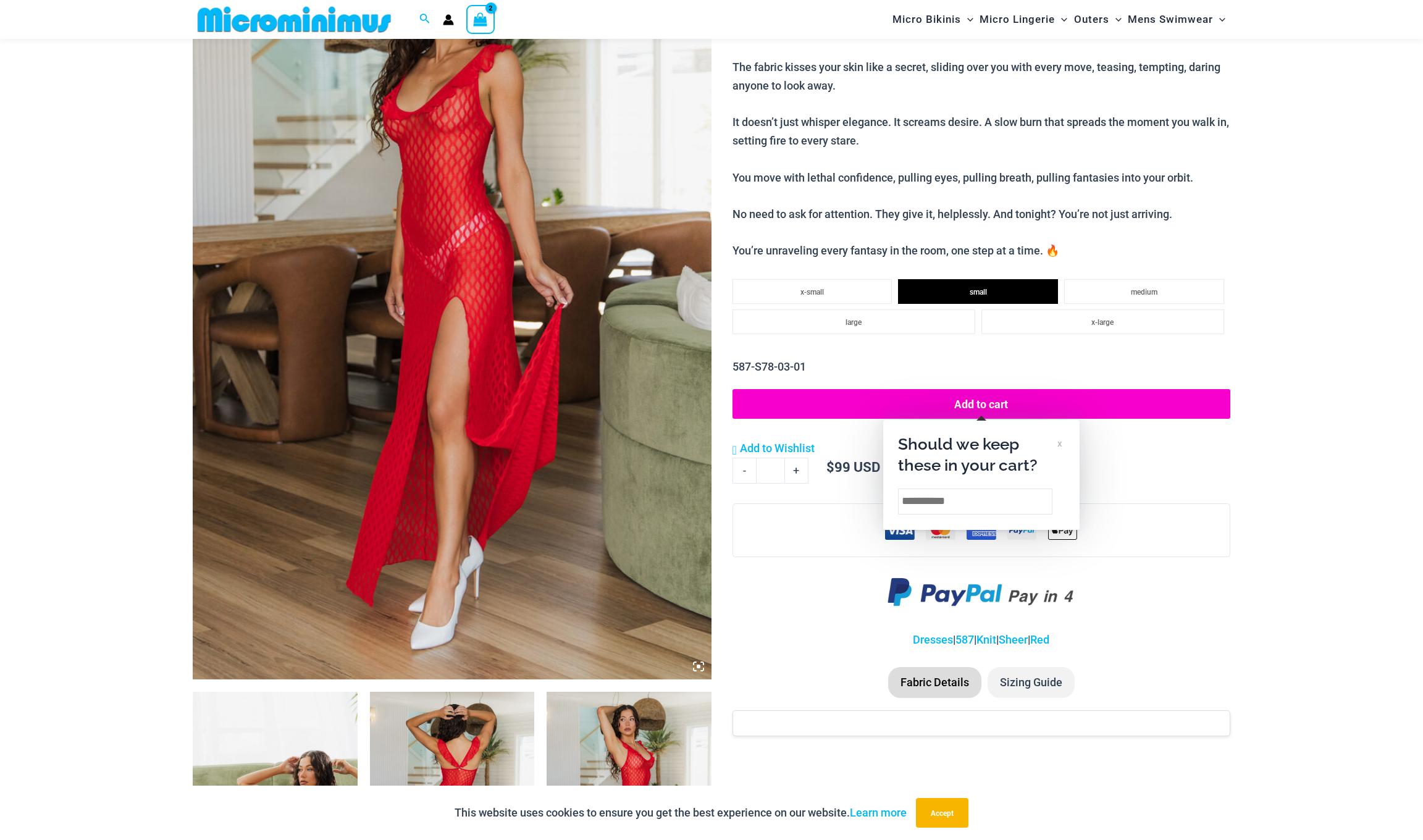
scroll to position [120, 0]
